Goal: Task Accomplishment & Management: Manage account settings

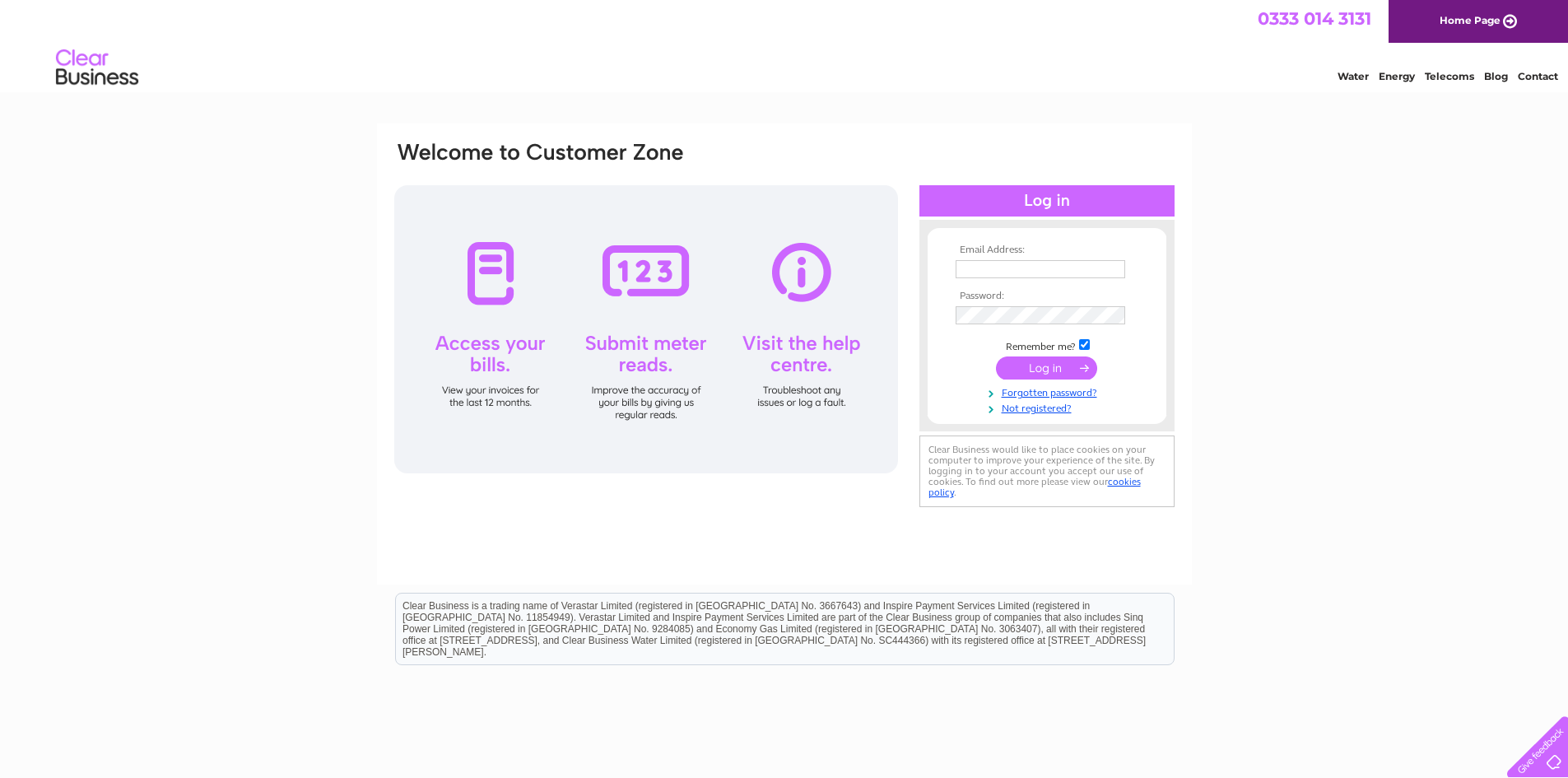
click at [1005, 262] on input "text" at bounding box center [1040, 268] width 169 height 18
type input "[EMAIL_ADDRESS][DOMAIN_NAME]"
click at [995, 358] on input "submit" at bounding box center [1046, 369] width 101 height 23
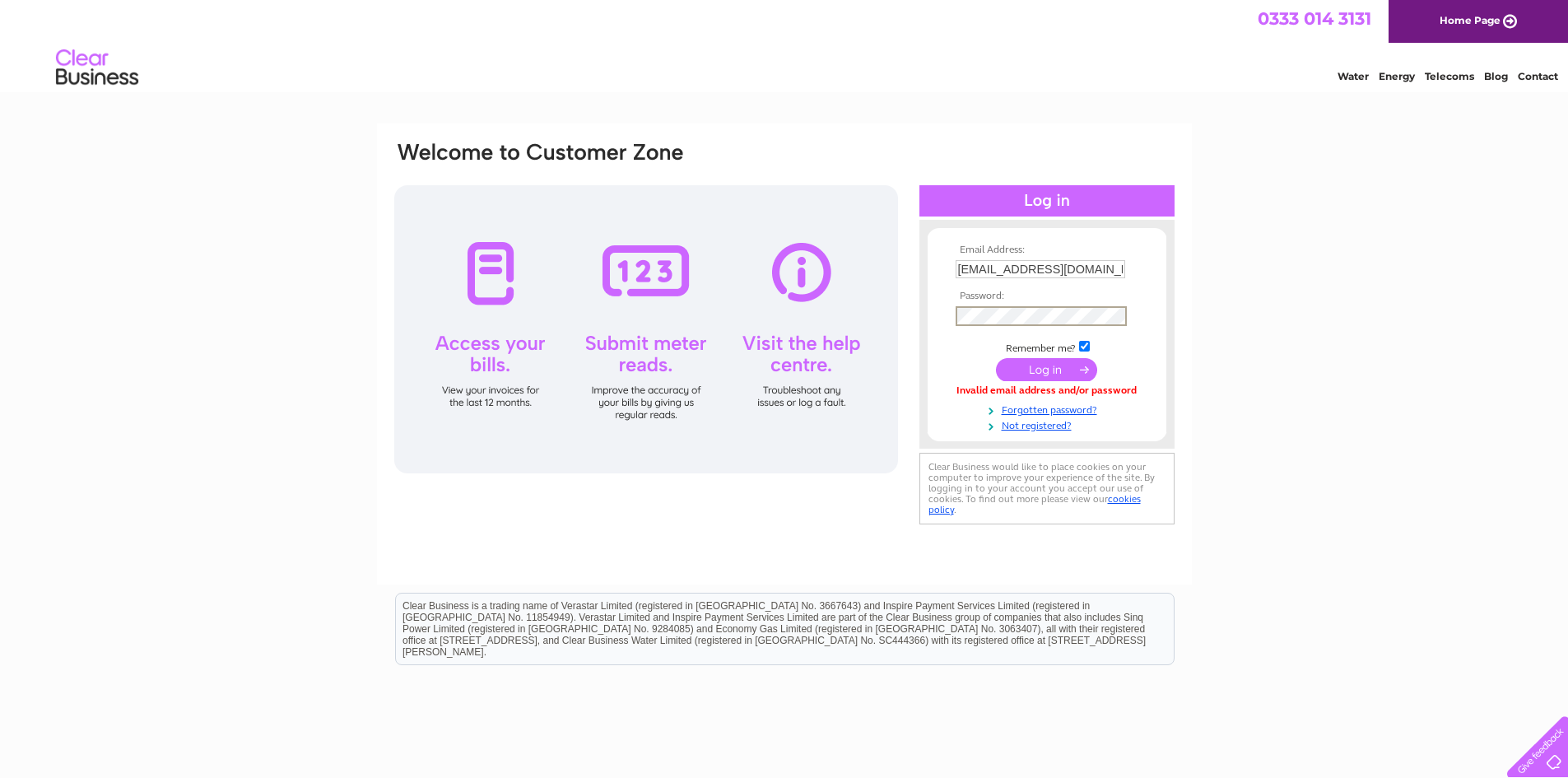
click at [995, 358] on input "submit" at bounding box center [1046, 369] width 101 height 23
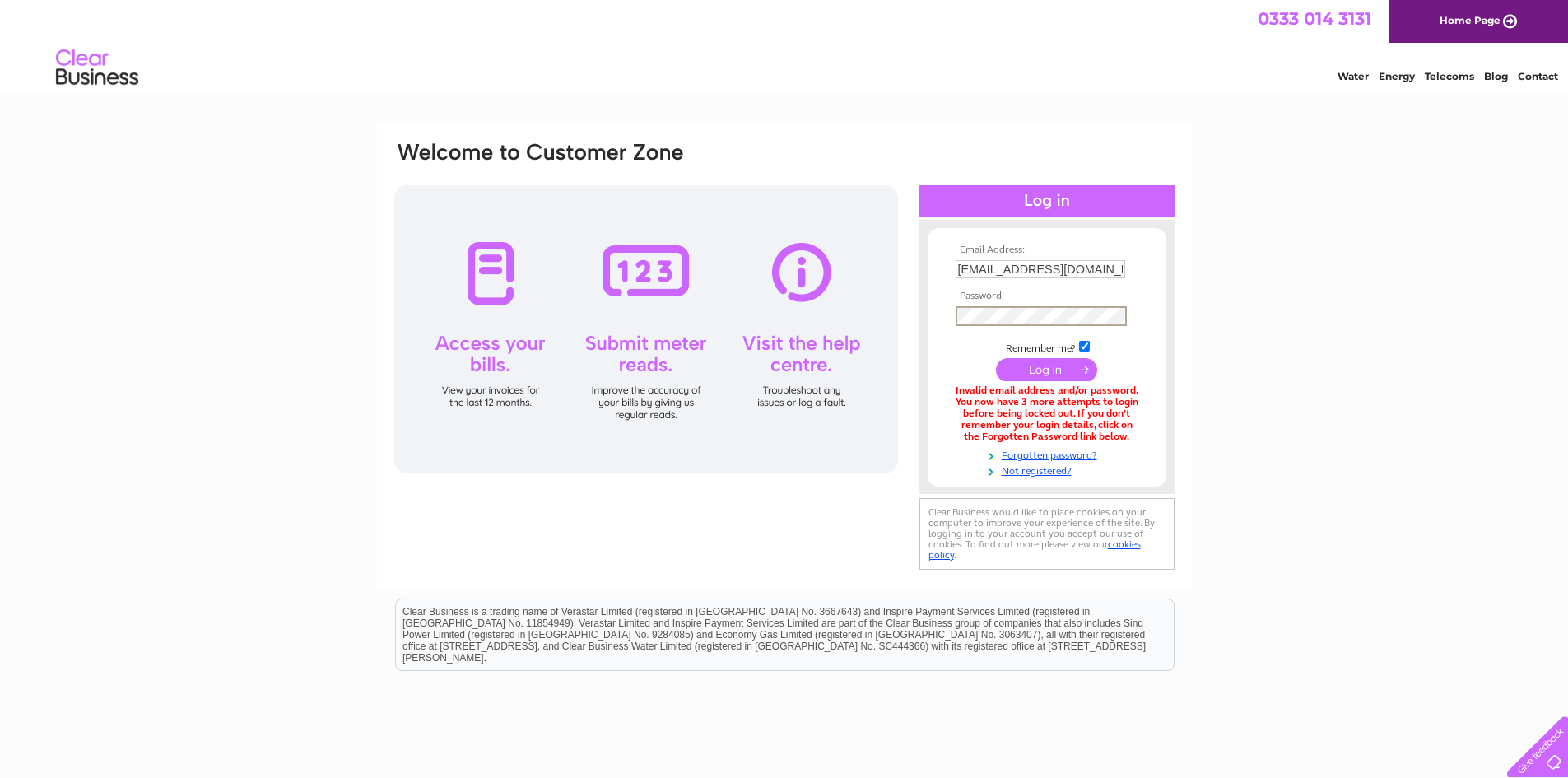
click at [995, 358] on input "submit" at bounding box center [1046, 369] width 101 height 23
click at [944, 315] on form "Email Address: rui.noelia@gmail.com Password:" at bounding box center [1046, 361] width 238 height 233
click at [1017, 367] on input "submit" at bounding box center [1046, 368] width 101 height 23
click at [1047, 455] on link "Forgotten password?" at bounding box center [1048, 452] width 187 height 15
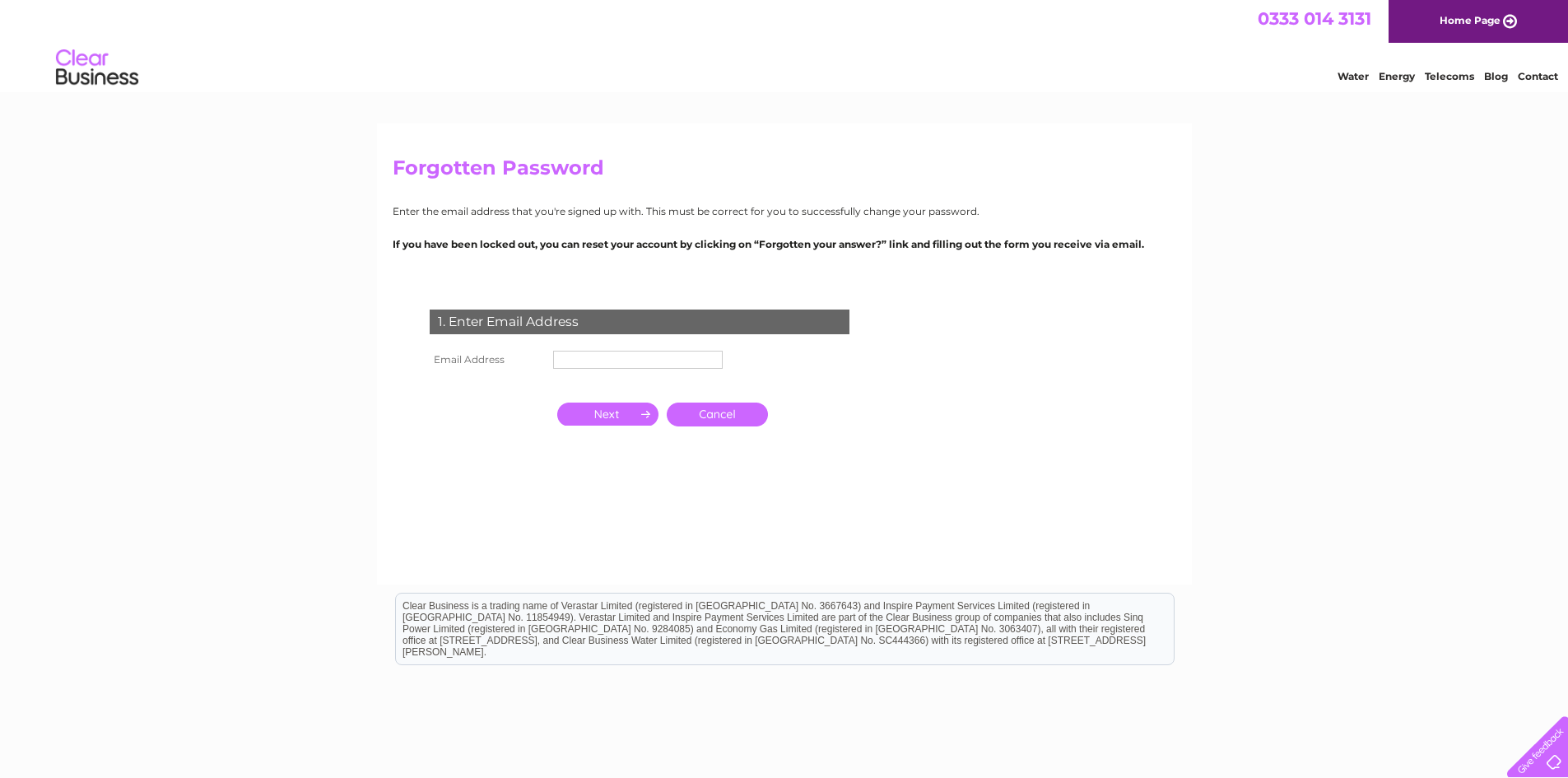
click at [603, 358] on input "text" at bounding box center [637, 359] width 169 height 18
type input "[EMAIL_ADDRESS][DOMAIN_NAME]"
click at [626, 416] on input "button" at bounding box center [608, 414] width 101 height 23
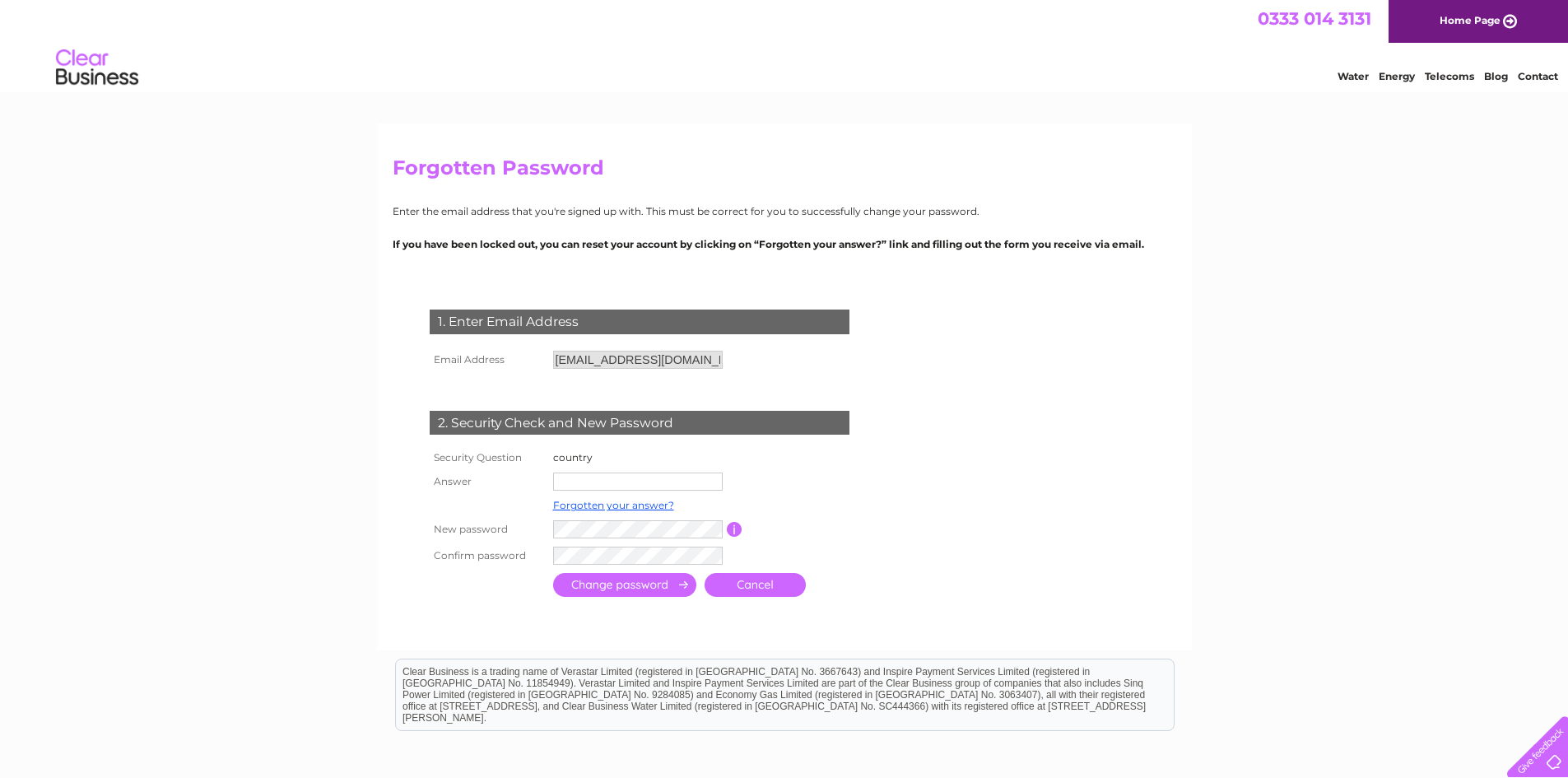
click at [584, 474] on input "text" at bounding box center [637, 481] width 169 height 18
type input "[GEOGRAPHIC_DATA]"
click at [735, 533] on input "button" at bounding box center [734, 529] width 15 height 15
click at [625, 591] on input "submit" at bounding box center [625, 585] width 144 height 24
